Goal: Task Accomplishment & Management: Complete application form

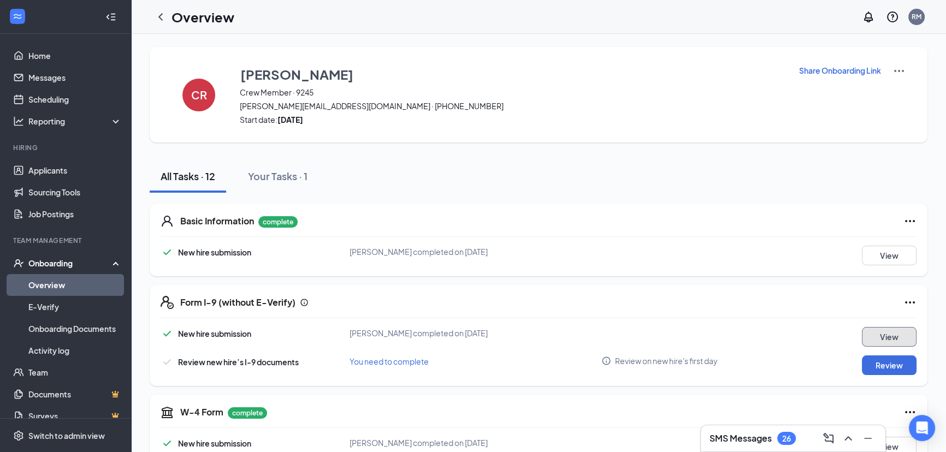
click at [899, 344] on button "View" at bounding box center [889, 337] width 55 height 20
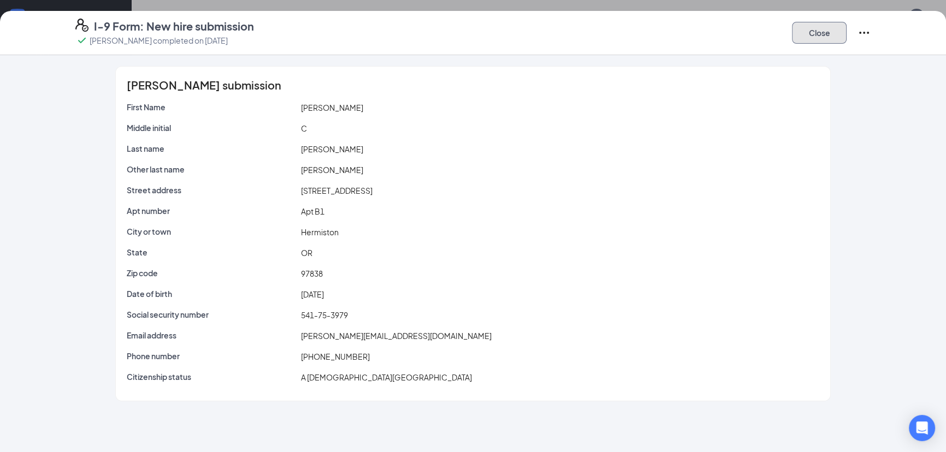
click at [804, 37] on button "Close" at bounding box center [819, 33] width 55 height 22
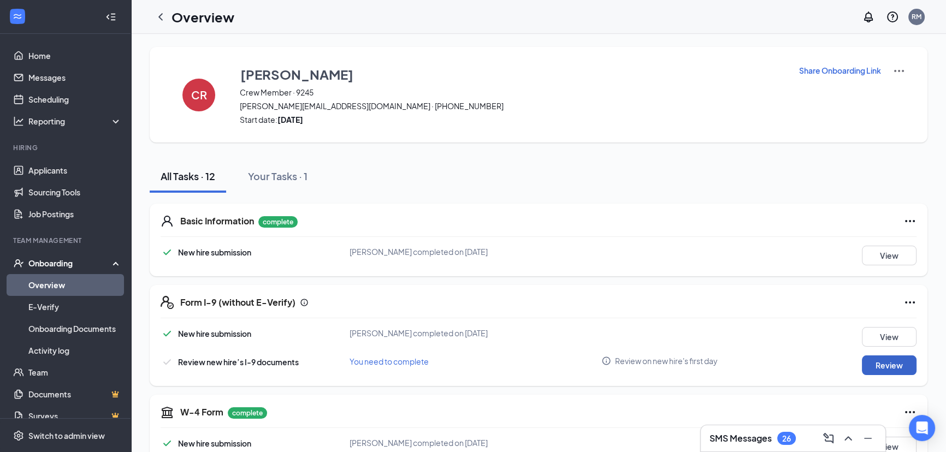
click at [890, 366] on button "Review" at bounding box center [889, 366] width 55 height 20
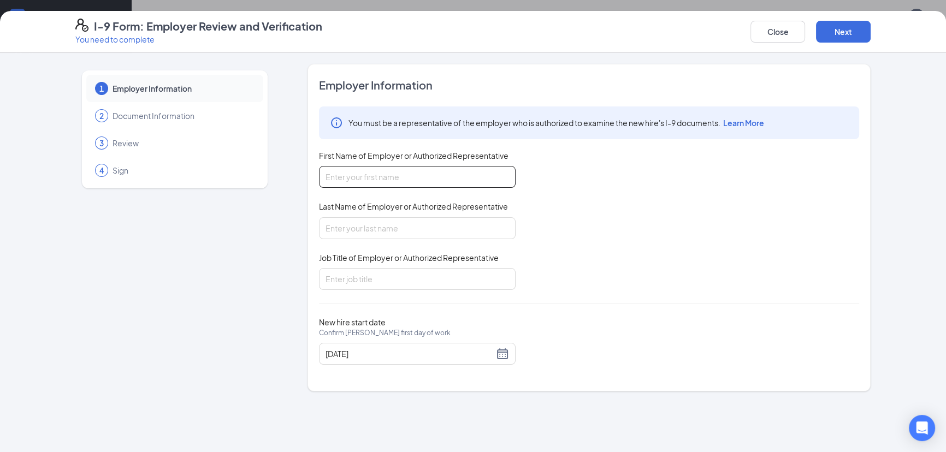
click at [395, 177] on input "First Name of Employer or Authorized Representative" at bounding box center [417, 177] width 197 height 22
type input "[PERSON_NAME]"
type input "store manager"
click at [862, 31] on button "Next" at bounding box center [843, 32] width 55 height 22
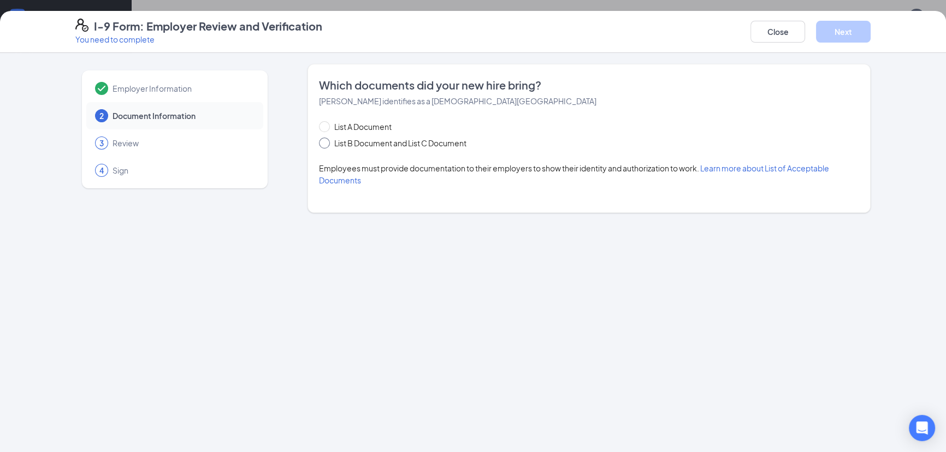
click at [382, 142] on span "List B Document and List C Document" at bounding box center [400, 143] width 141 height 12
click at [327, 142] on input "List B Document and List C Document" at bounding box center [323, 142] width 8 height 8
radio input "true"
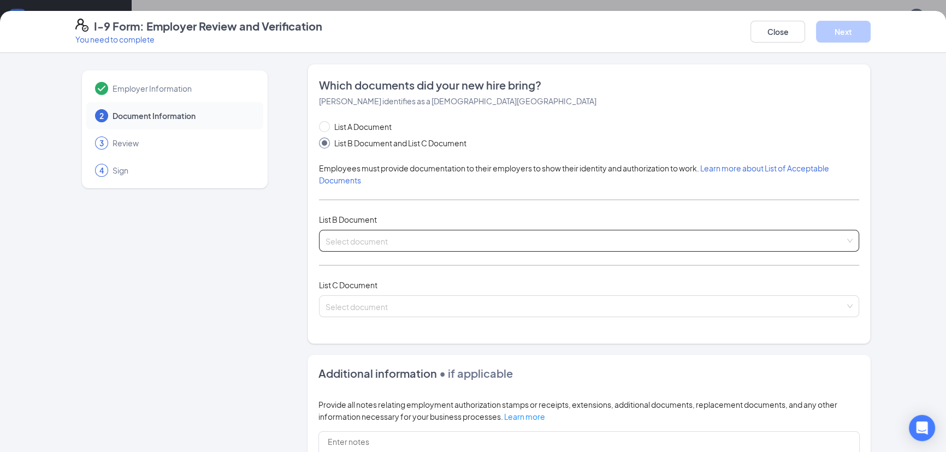
click at [386, 243] on input "search" at bounding box center [586, 239] width 520 height 16
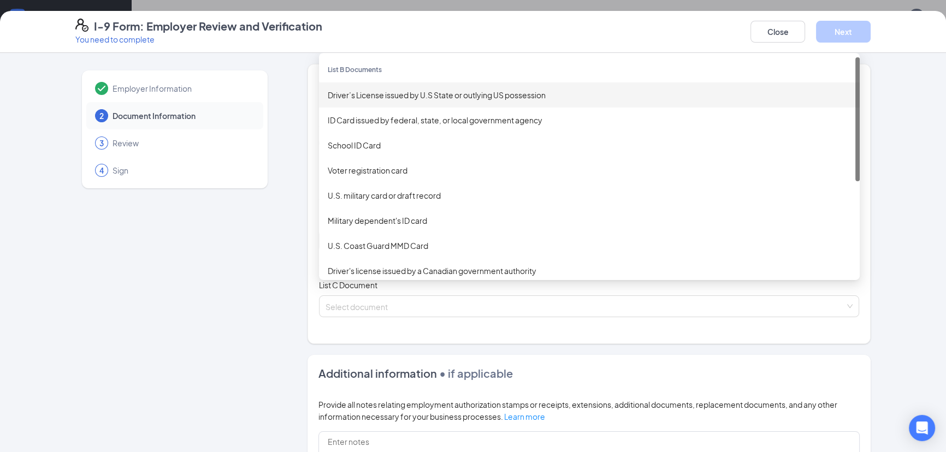
click at [415, 97] on div "Driver’s License issued by U.S State or outlying US possession" at bounding box center [589, 95] width 523 height 12
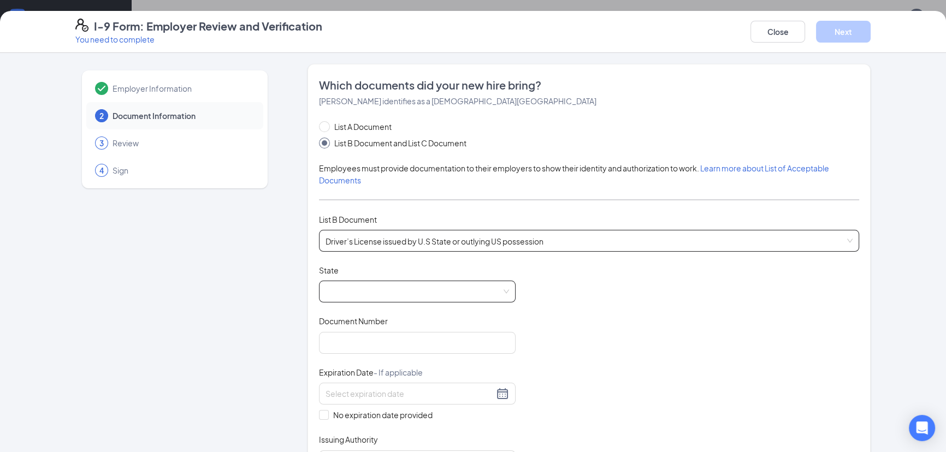
click at [336, 296] on span at bounding box center [418, 291] width 184 height 21
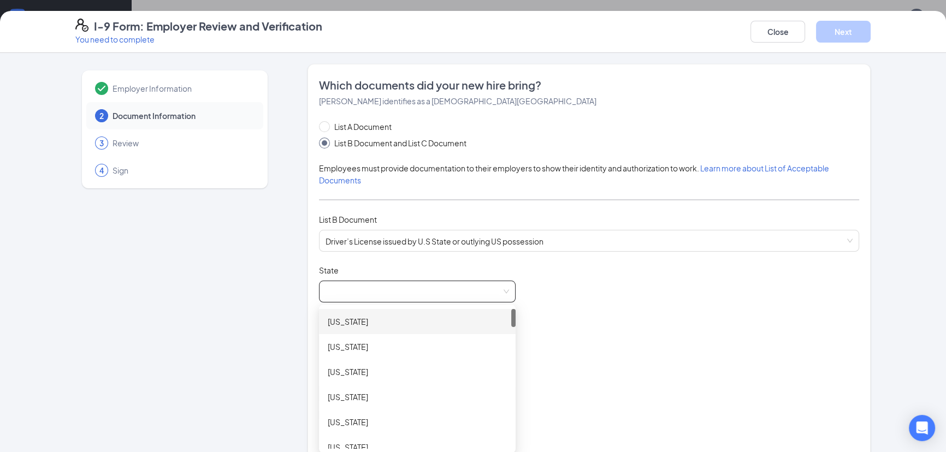
click at [344, 287] on span at bounding box center [418, 291] width 184 height 21
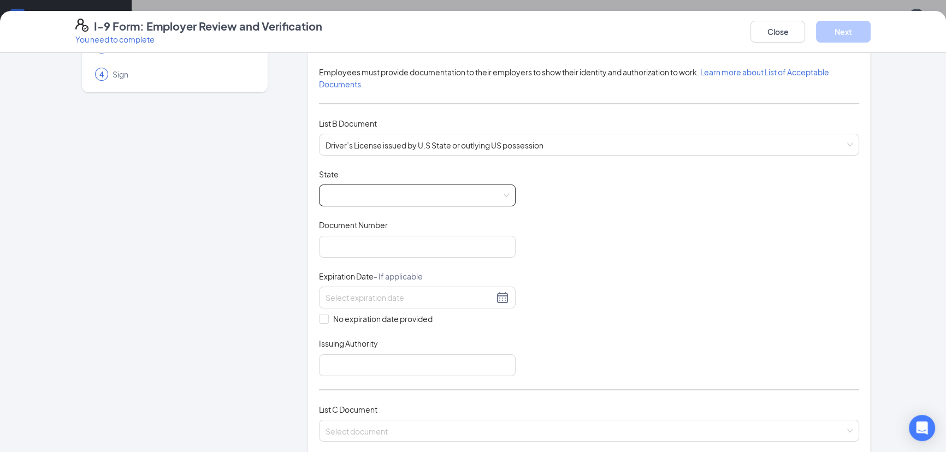
scroll to position [99, 0]
click at [347, 192] on span at bounding box center [418, 192] width 184 height 21
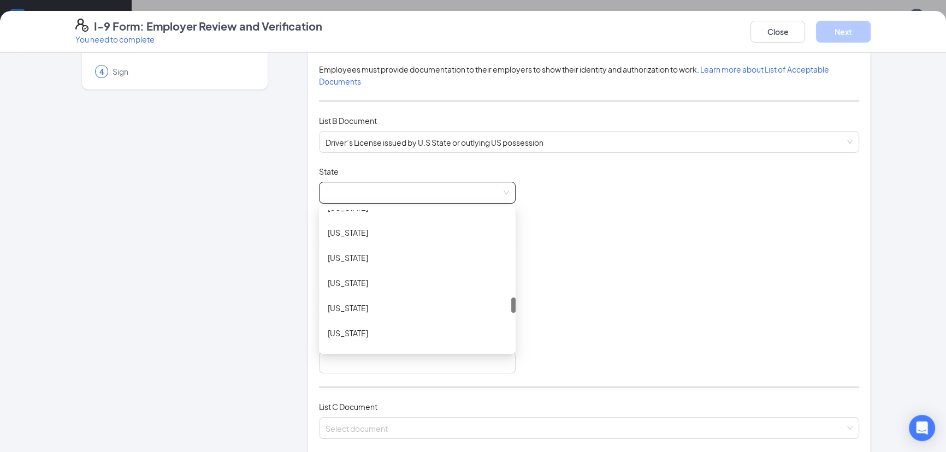
scroll to position [993, 0]
click at [368, 239] on div "[US_STATE]" at bounding box center [417, 235] width 179 height 12
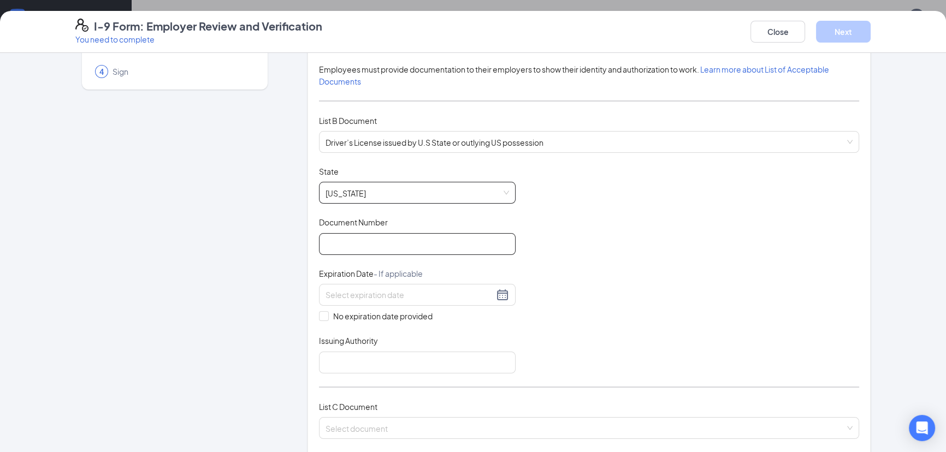
click at [366, 241] on input "Document Number" at bounding box center [417, 244] width 197 height 22
type input "E223930"
click at [350, 370] on div "5" at bounding box center [350, 373] width 13 height 13
type input "[DATE]"
click at [363, 360] on input "Issuing Authority" at bounding box center [417, 363] width 197 height 22
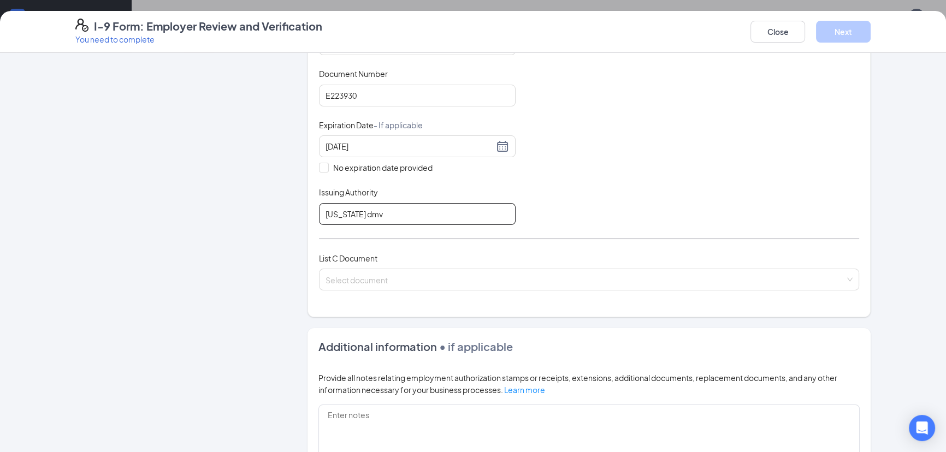
scroll to position [248, 0]
type input "[US_STATE] dmv"
click at [388, 277] on input "search" at bounding box center [586, 277] width 520 height 16
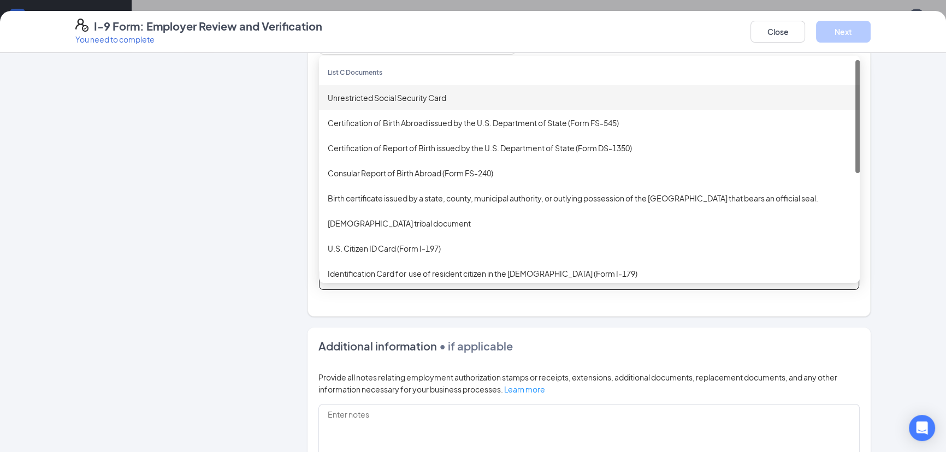
click at [411, 97] on div "Unrestricted Social Security Card" at bounding box center [589, 98] width 523 height 12
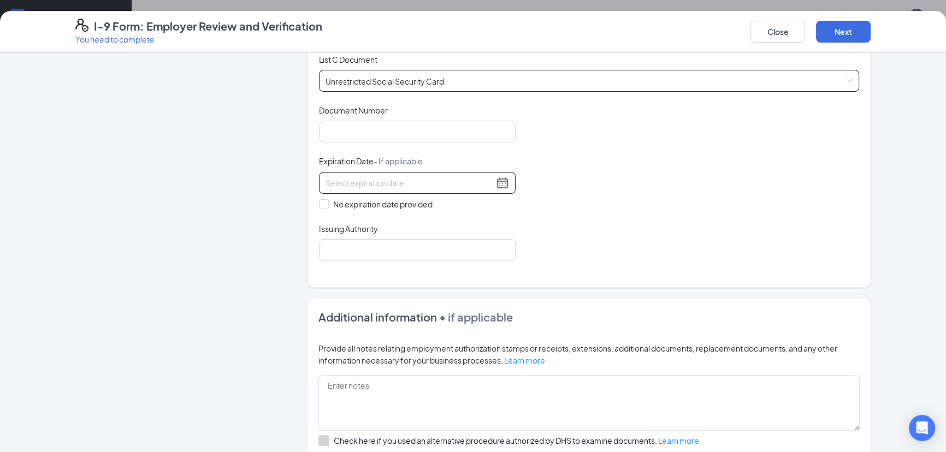
scroll to position [447, 0]
click at [382, 115] on div "Document Number" at bounding box center [417, 112] width 197 height 16
click at [382, 129] on input "Document Number" at bounding box center [417, 131] width 197 height 22
type input "541753979"
click at [329, 203] on span "No expiration date provided" at bounding box center [383, 204] width 108 height 12
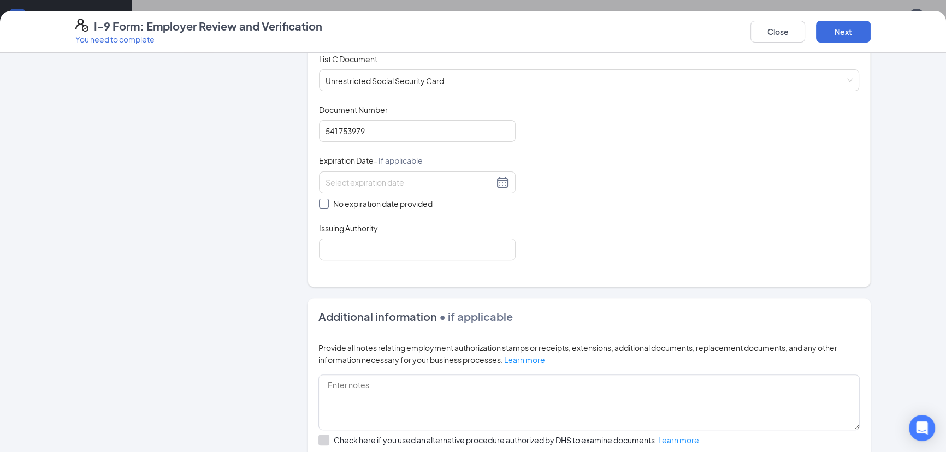
click at [327, 203] on input "No expiration date provided" at bounding box center [323, 203] width 8 height 8
checkbox input "true"
click at [341, 246] on input "Issuing Authority" at bounding box center [417, 252] width 197 height 22
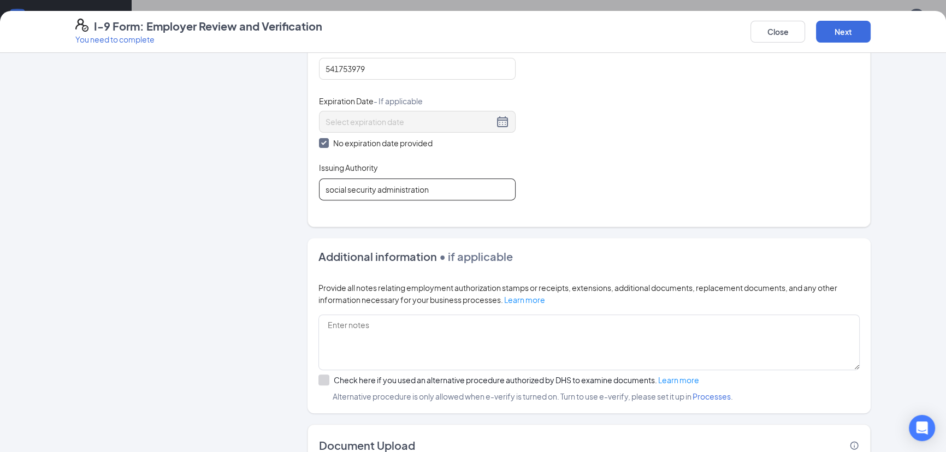
scroll to position [581, 0]
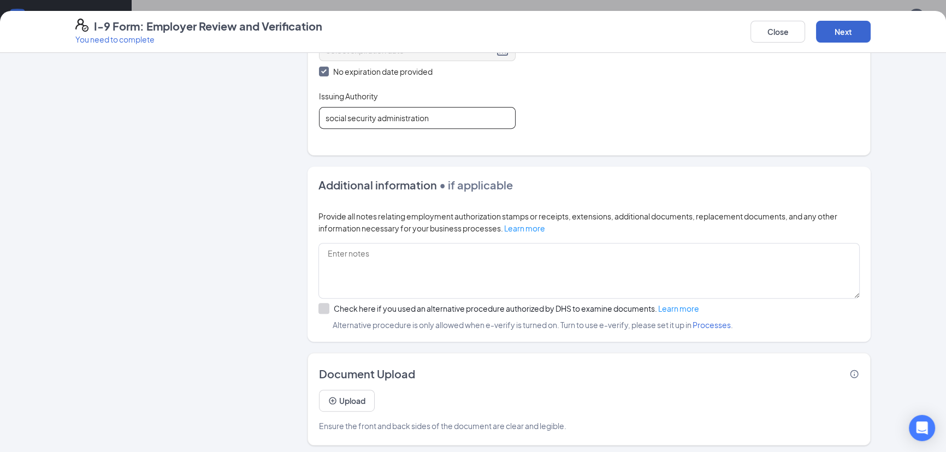
type input "social security administration"
click at [852, 34] on button "Next" at bounding box center [843, 32] width 55 height 22
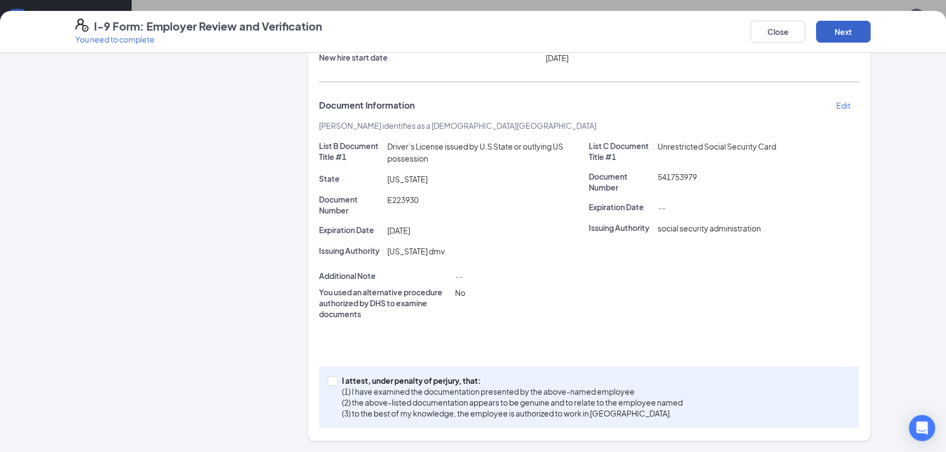
scroll to position [138, 0]
click at [328, 382] on input "I attest, under penalty of [PERSON_NAME], that: (1) I have examined the documen…" at bounding box center [332, 381] width 8 height 8
checkbox input "true"
click at [872, 34] on div "I-9 Form: Employer Review and Verification You need to complete Close Next" at bounding box center [473, 32] width 839 height 26
click at [865, 34] on button "Next" at bounding box center [843, 32] width 55 height 22
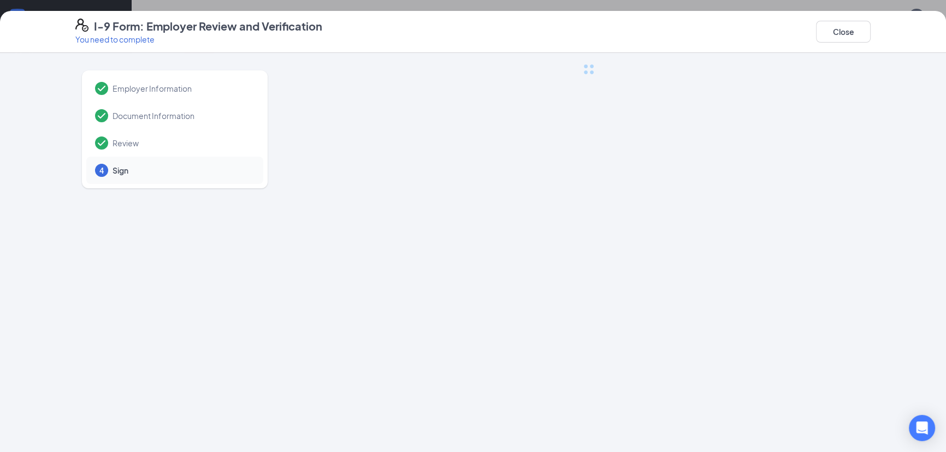
scroll to position [0, 0]
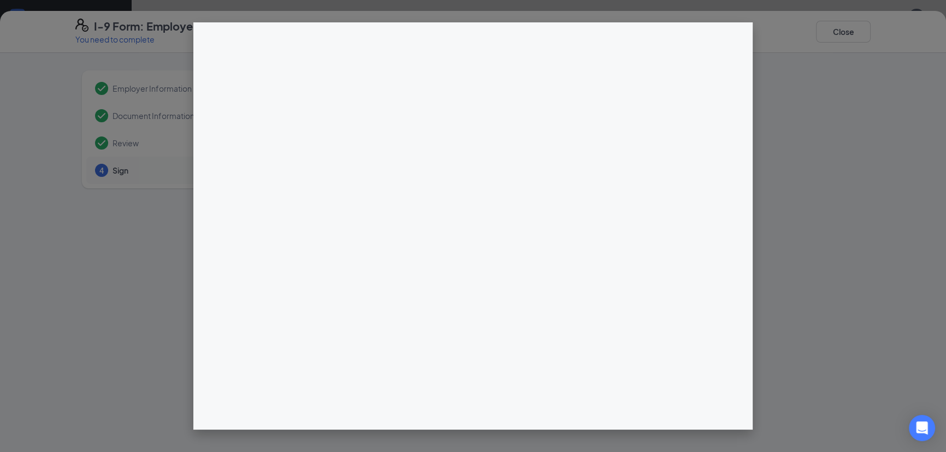
click at [476, 151] on div "I-9 Form: Employer Review and Verification You need to complete Close Employer …" at bounding box center [473, 226] width 946 height 452
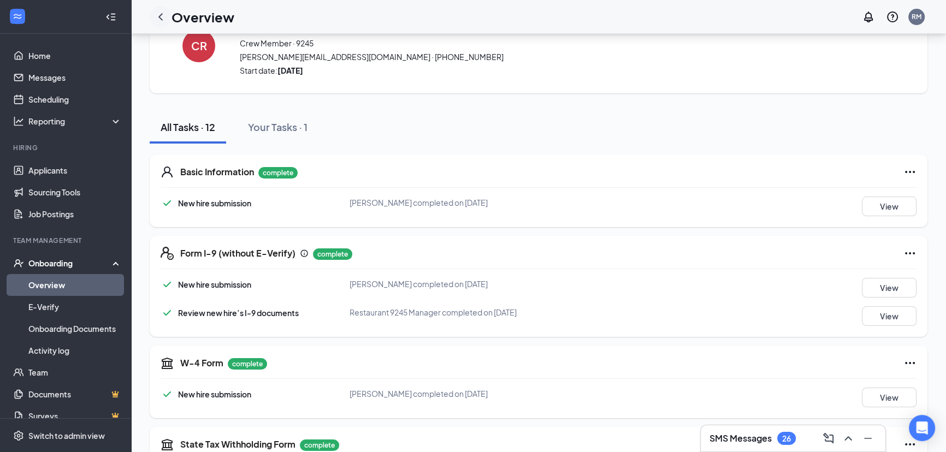
click at [161, 14] on icon "ChevronLeft" at bounding box center [160, 16] width 4 height 7
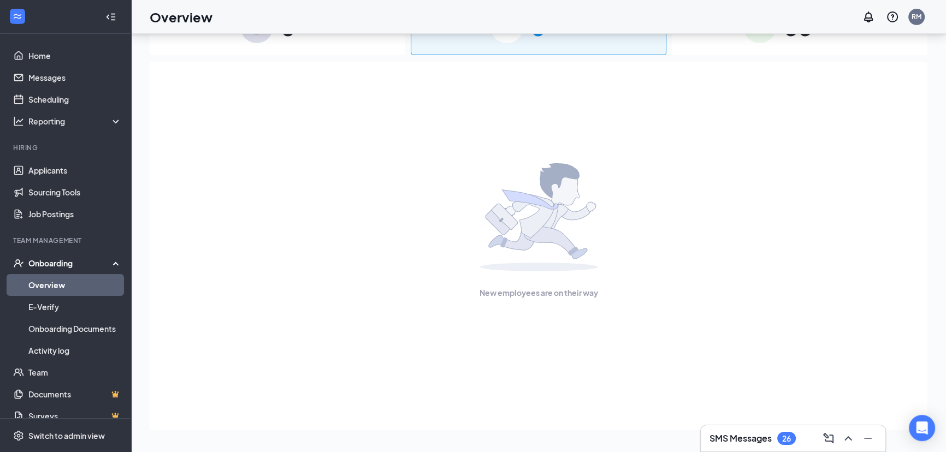
click at [60, 257] on div "Onboarding" at bounding box center [65, 263] width 131 height 22
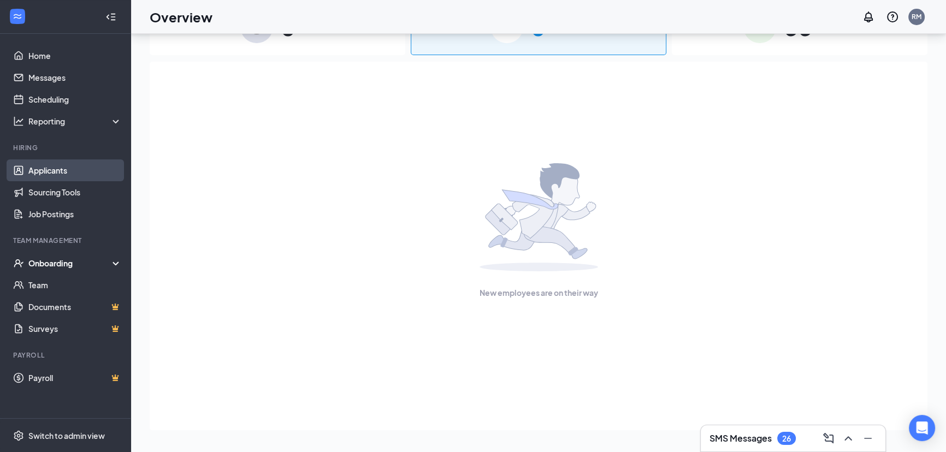
click at [63, 168] on link "Applicants" at bounding box center [74, 171] width 93 height 22
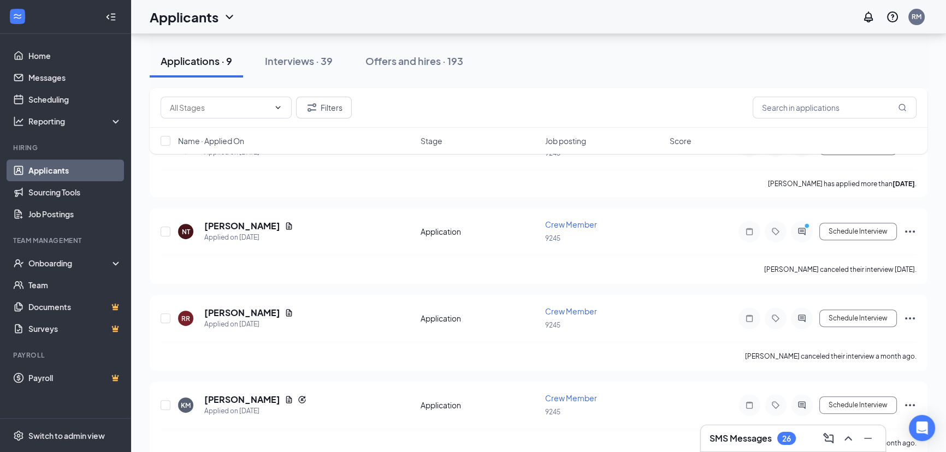
scroll to position [535, 0]
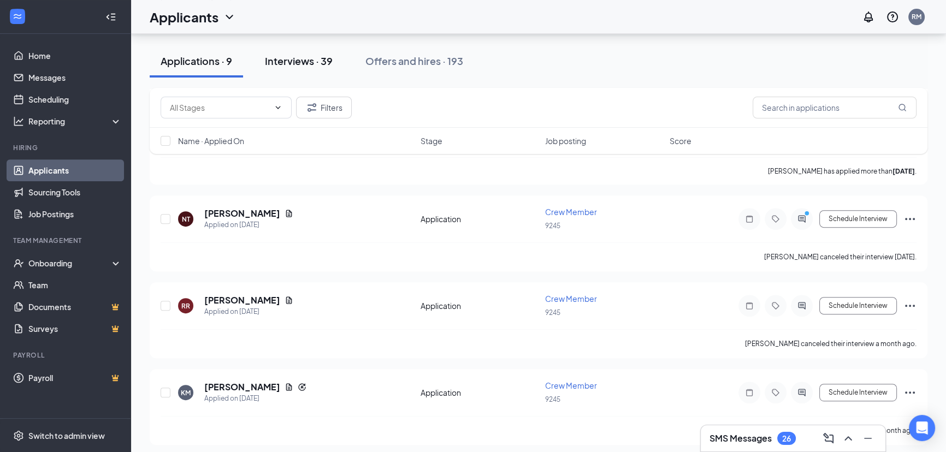
click at [305, 53] on button "Interviews · 39" at bounding box center [299, 61] width 90 height 33
